Goal: Task Accomplishment & Management: Use online tool/utility

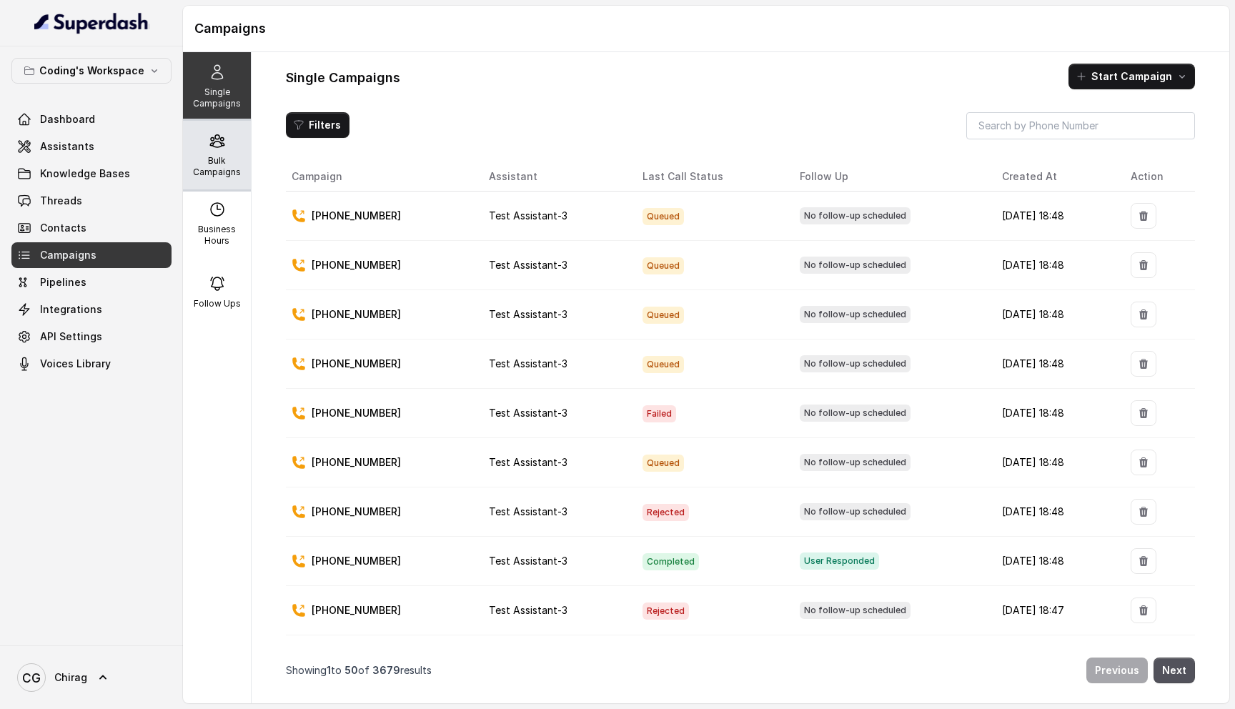
click at [231, 157] on p "Bulk Campaigns" at bounding box center [217, 166] width 56 height 23
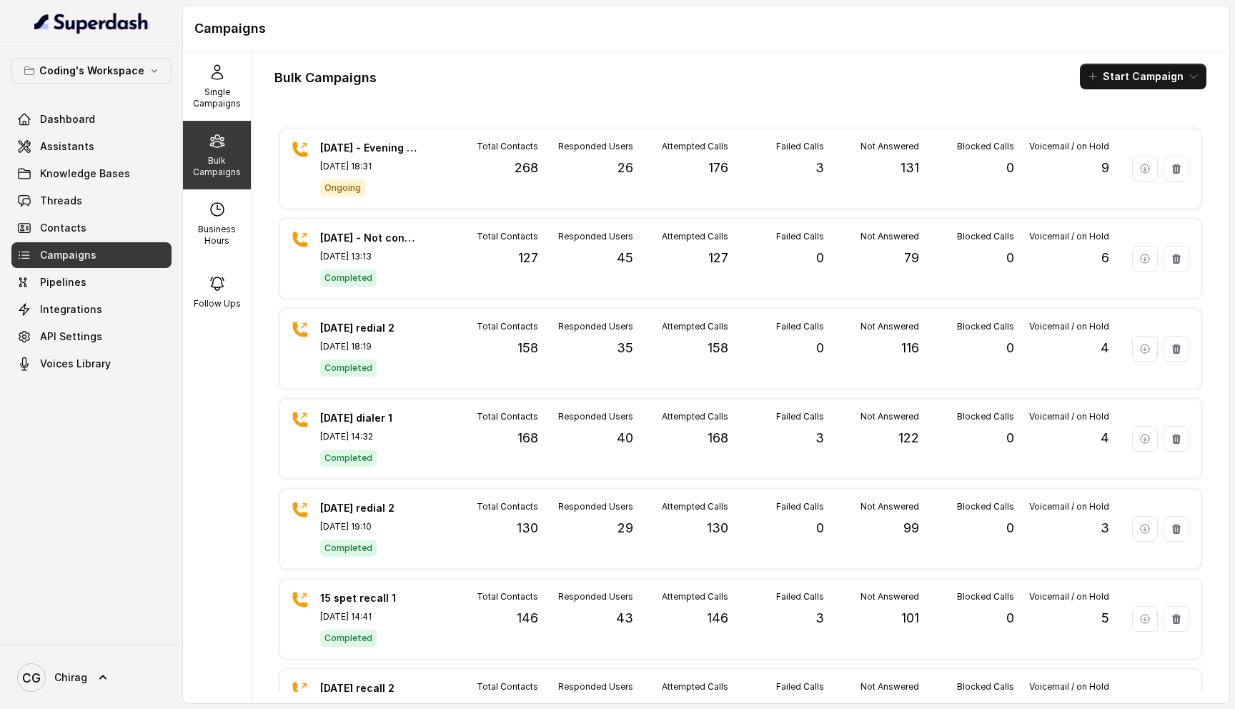
click at [798, 77] on div "Bulk Campaigns Start Campaign" at bounding box center [740, 77] width 932 height 26
